Goal: Find specific page/section: Find specific page/section

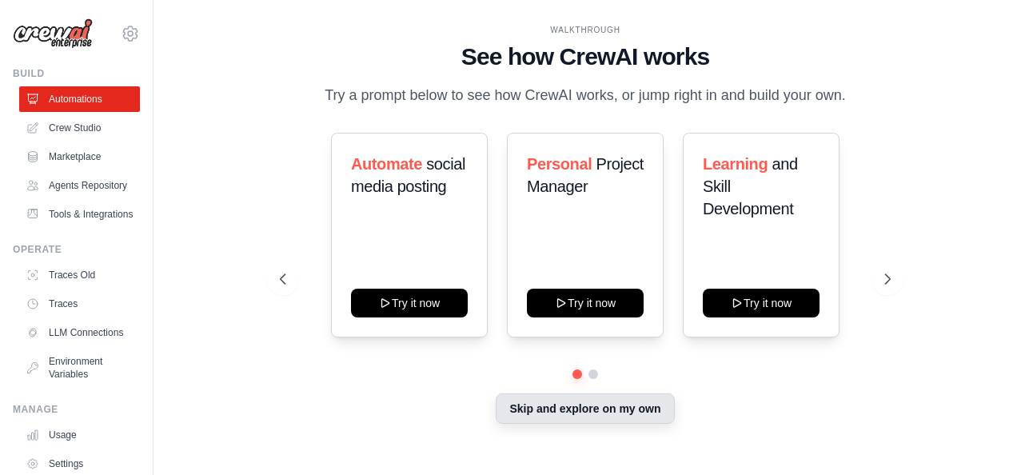
click at [612, 419] on button "Skip and explore on my own" at bounding box center [585, 408] width 178 height 30
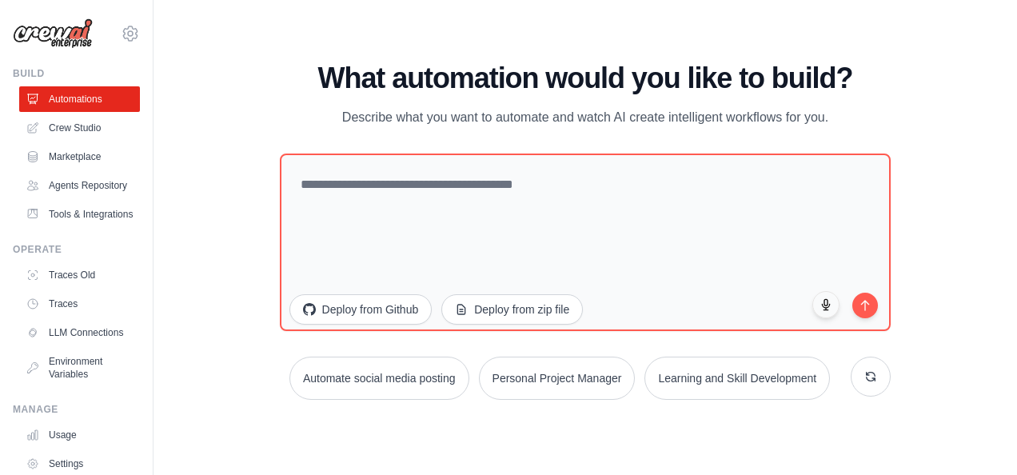
click at [57, 22] on img at bounding box center [53, 33] width 80 height 30
click at [74, 131] on link "Crew Studio" at bounding box center [81, 128] width 121 height 26
